Goal: Information Seeking & Learning: Learn about a topic

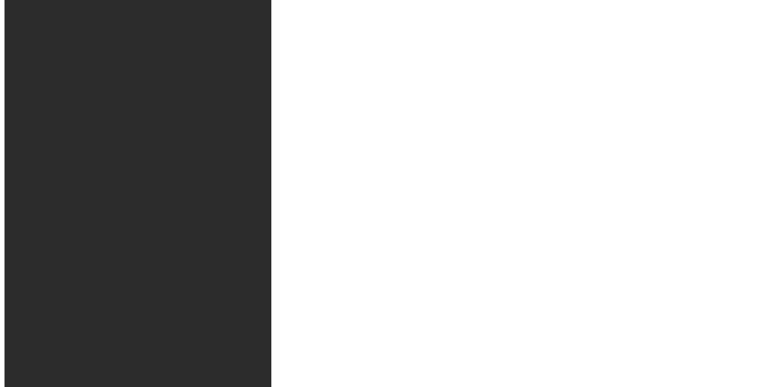
scroll to position [167, 0]
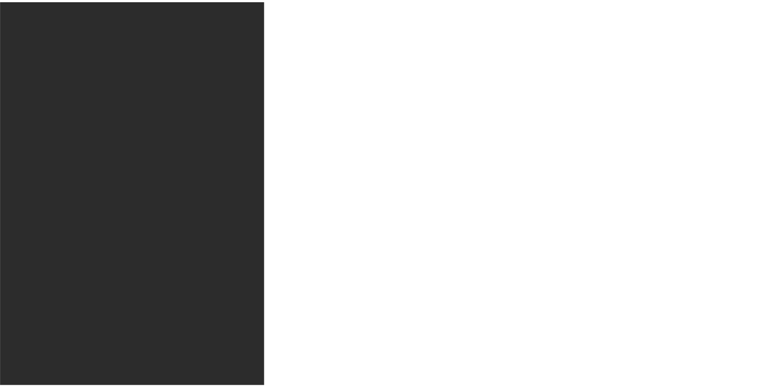
scroll to position [278, 0]
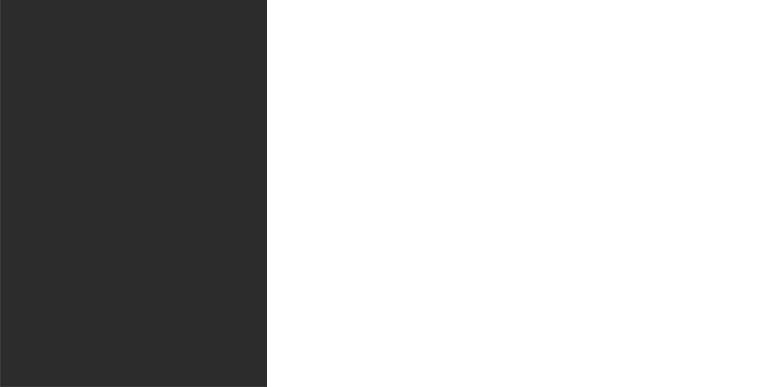
drag, startPoint x: 754, startPoint y: 172, endPoint x: 754, endPoint y: 189, distance: 16.7
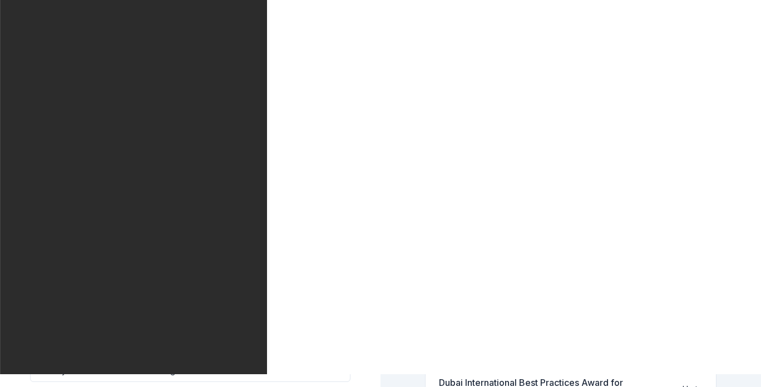
scroll to position [13, 0]
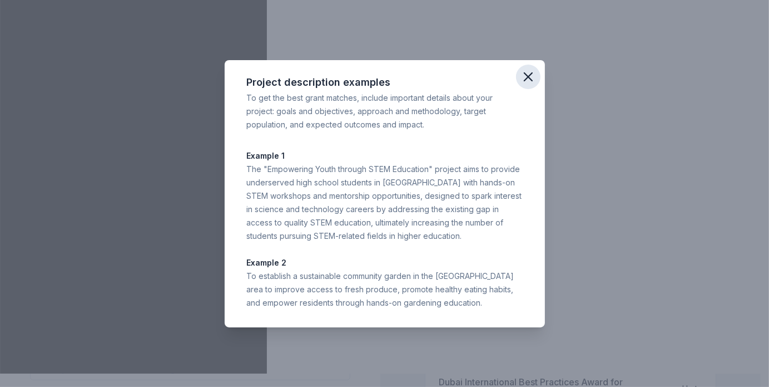
click at [523, 74] on icon "button" at bounding box center [529, 77] width 16 height 16
